Goal: Navigation & Orientation: Find specific page/section

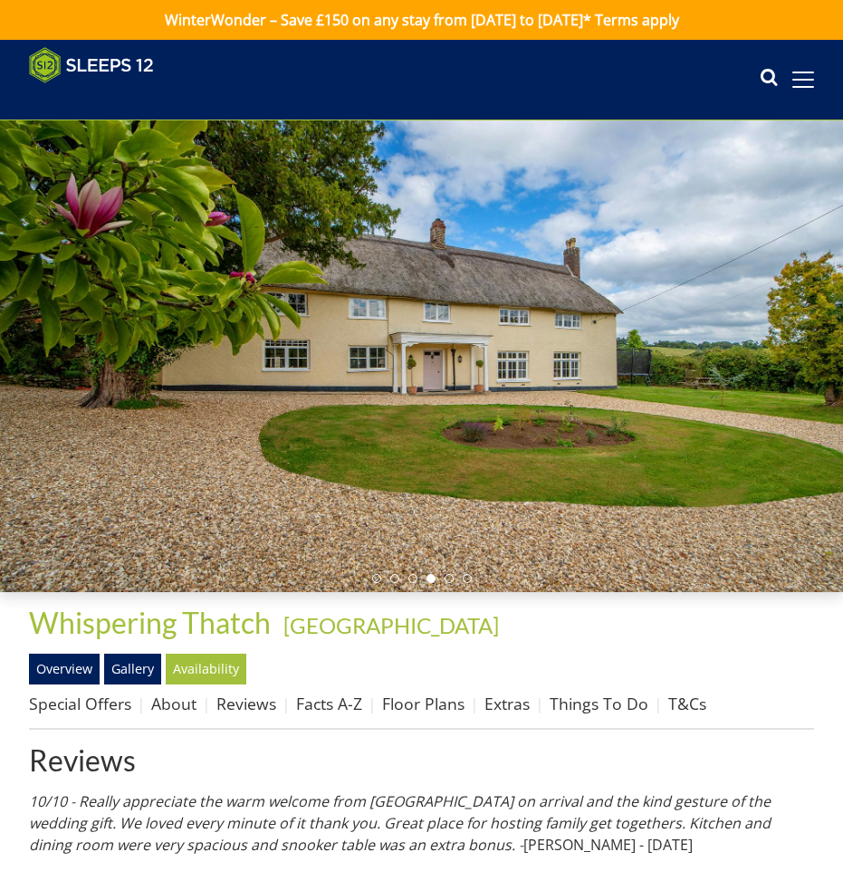
scroll to position [691, 0]
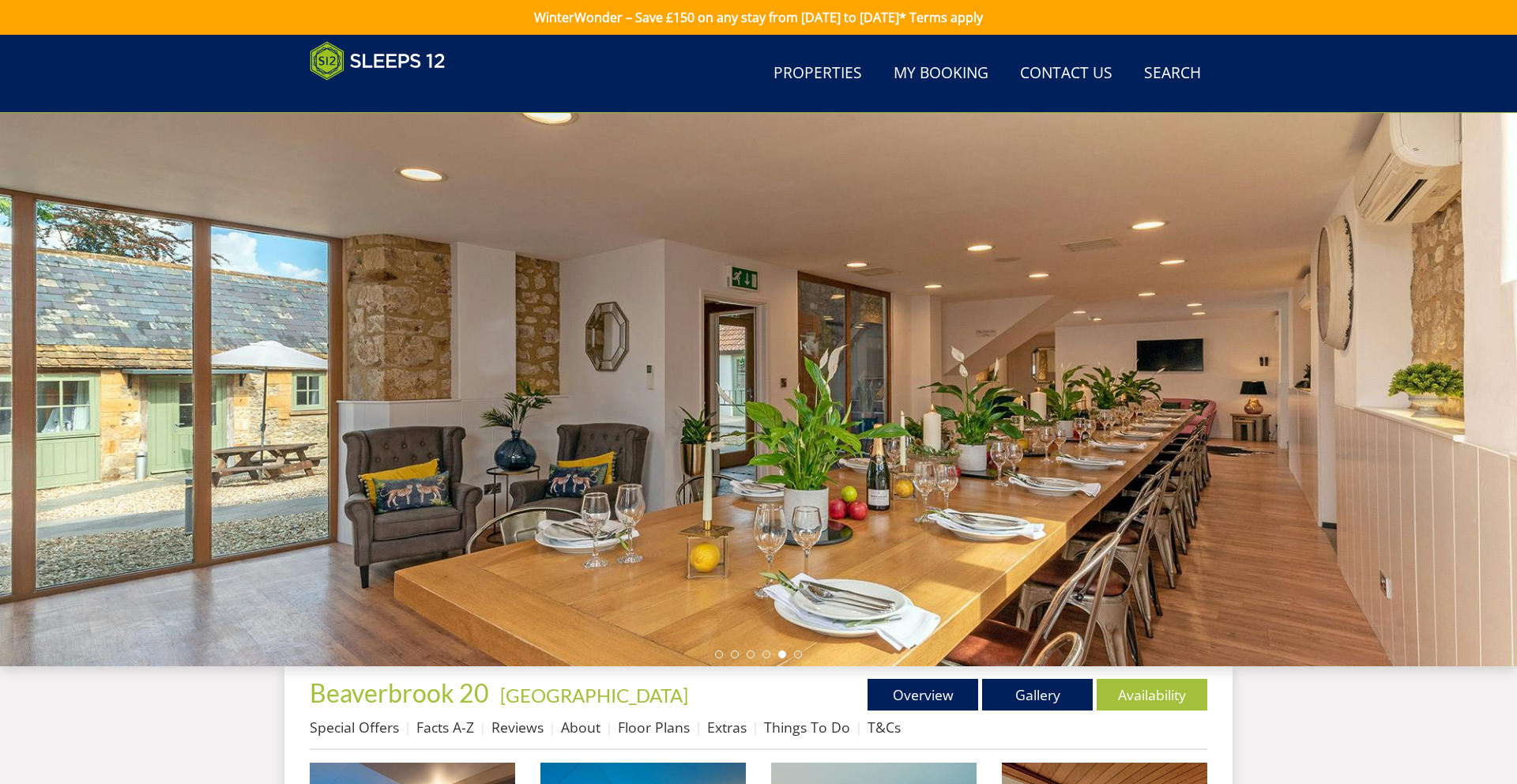
scroll to position [1677, 0]
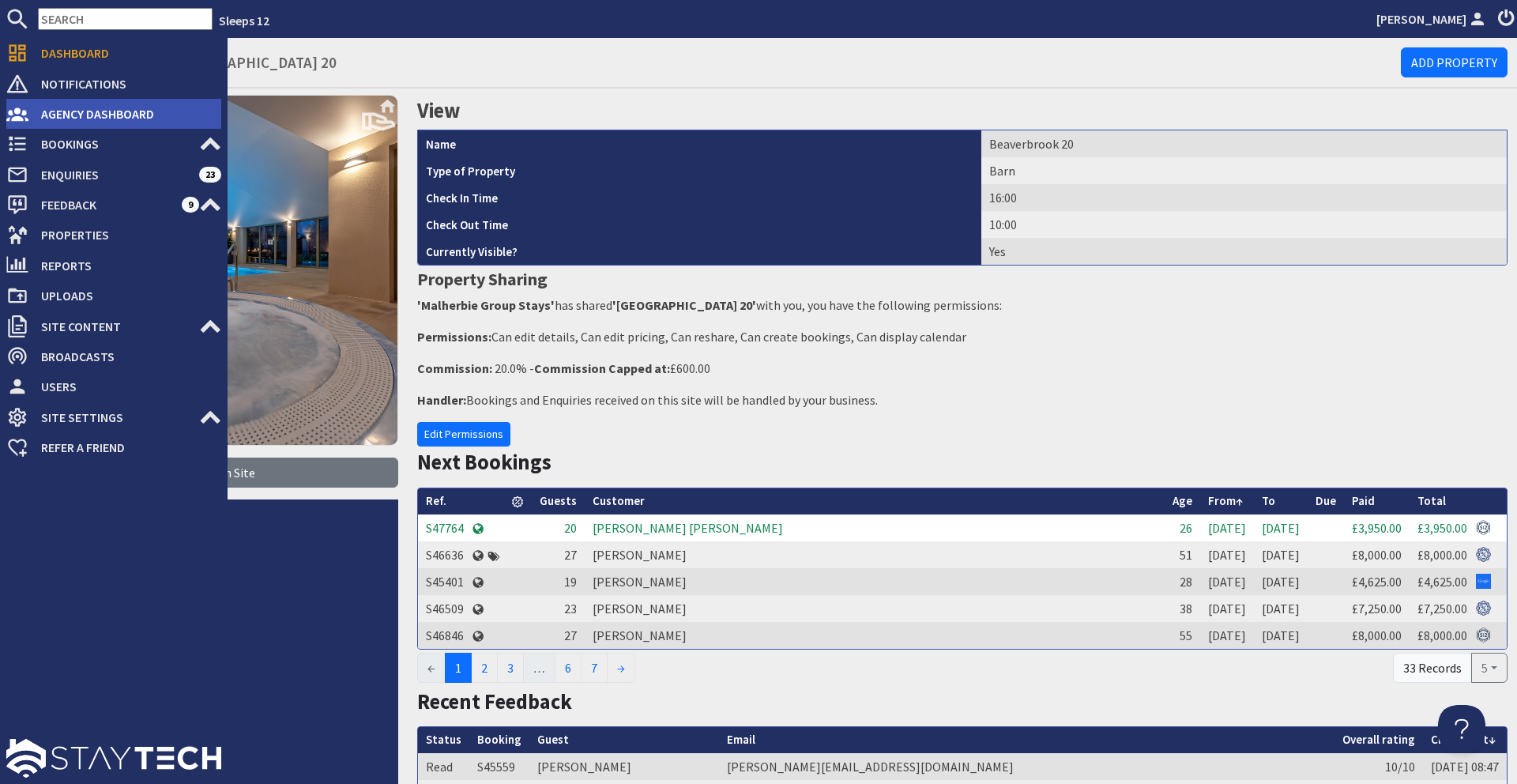
click at [97, 112] on span "Agency Dashboard" at bounding box center [125, 113] width 193 height 25
